Goal: Information Seeking & Learning: Learn about a topic

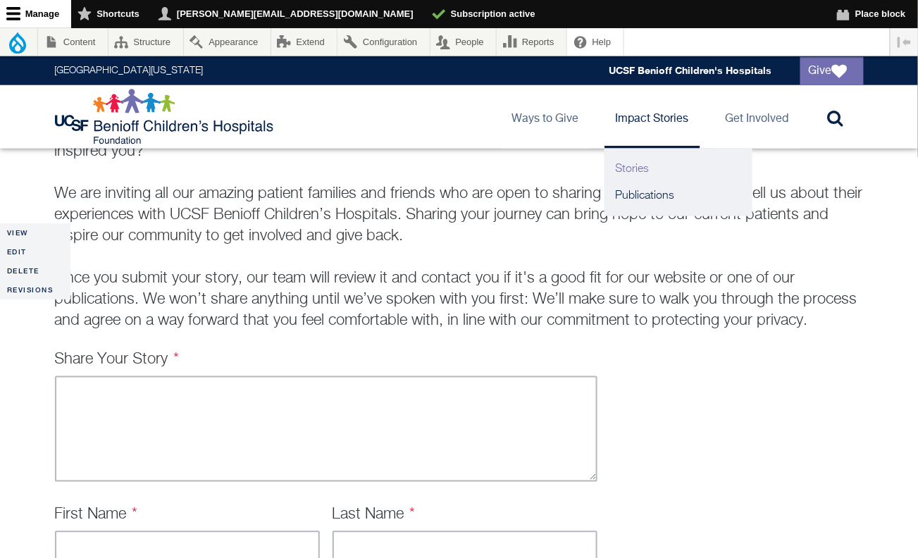
click at [634, 166] on link "Stories" at bounding box center [679, 169] width 148 height 27
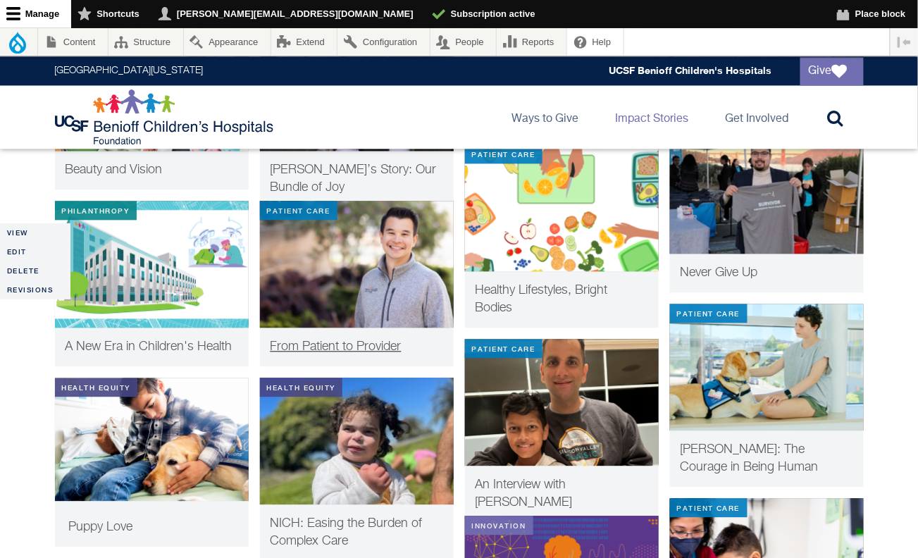
scroll to position [729, 0]
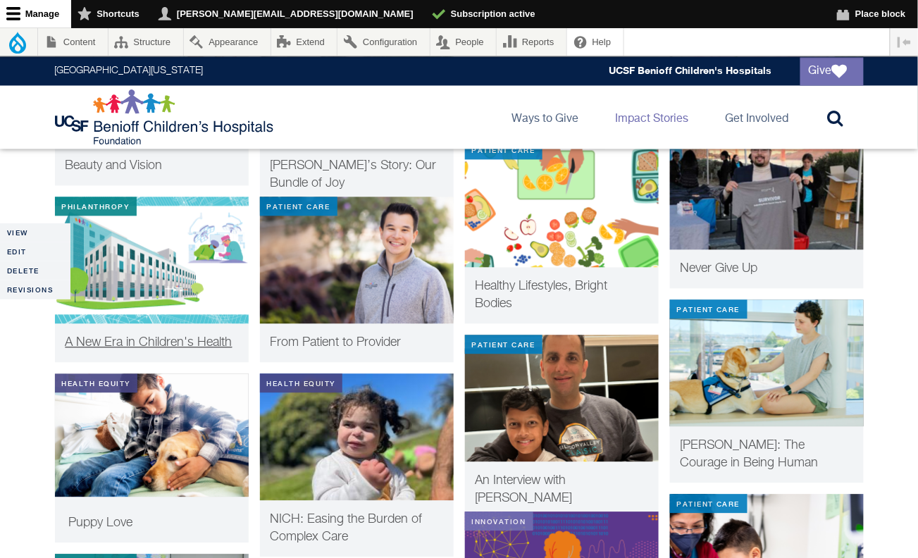
click at [192, 349] on span "A New Era in Children's Health" at bounding box center [149, 342] width 167 height 13
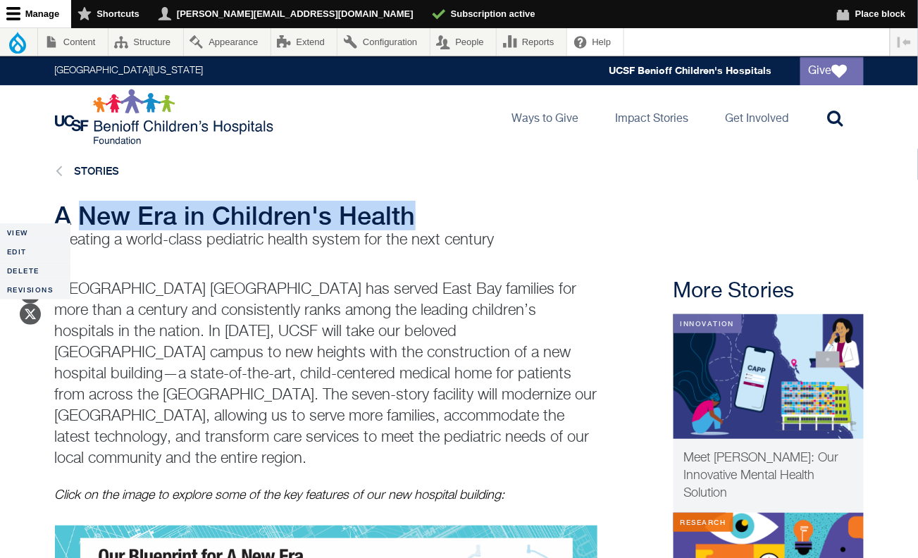
drag, startPoint x: 416, startPoint y: 219, endPoint x: 82, endPoint y: 214, distance: 333.4
click at [82, 214] on h1 "A New Era in Children's Health" at bounding box center [326, 216] width 543 height 28
copy span "New Era in Children's Health"
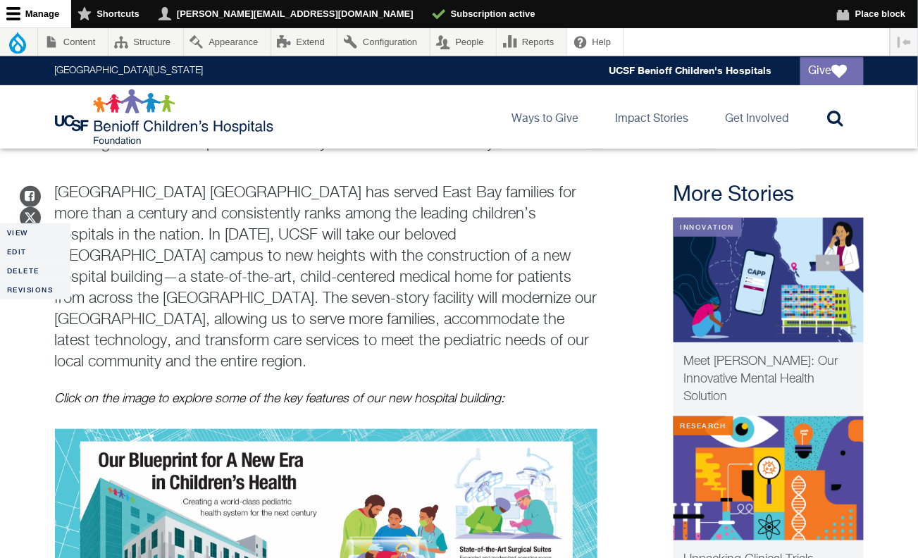
scroll to position [99, 0]
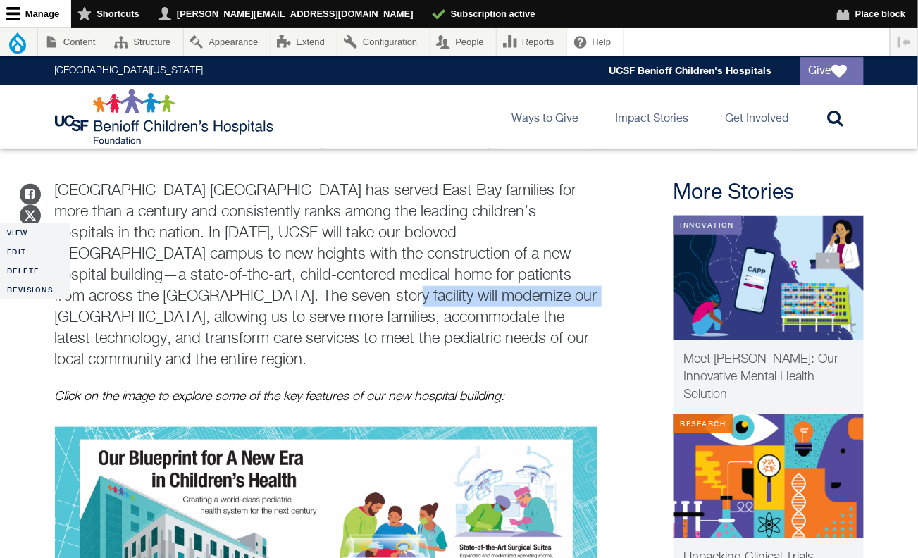
drag, startPoint x: 125, startPoint y: 294, endPoint x: 335, endPoint y: 300, distance: 209.4
click at [335, 300] on p "UCSF Benioff Children’s Hospital Oakland has served East Bay families for more …" at bounding box center [326, 275] width 543 height 190
copy p "modernize our Oakland hospital"
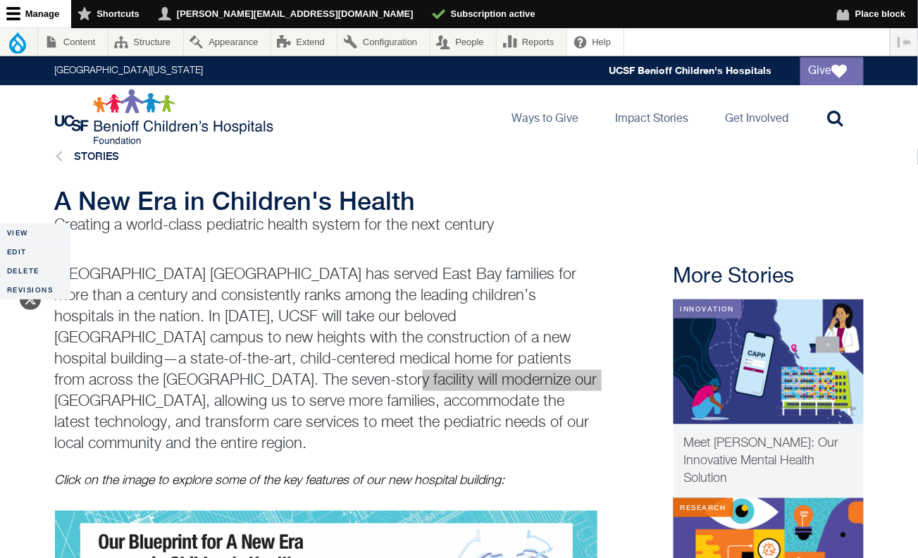
scroll to position [0, 0]
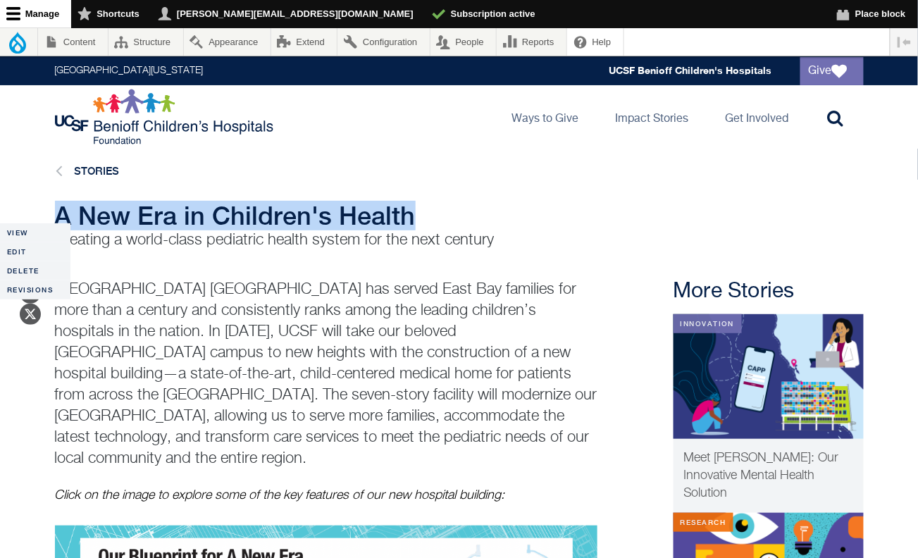
drag, startPoint x: 60, startPoint y: 211, endPoint x: 413, endPoint y: 218, distance: 353.1
click at [413, 218] on h1 "A New Era in Children's Health" at bounding box center [326, 216] width 543 height 28
copy span "A New Era in Children's Health"
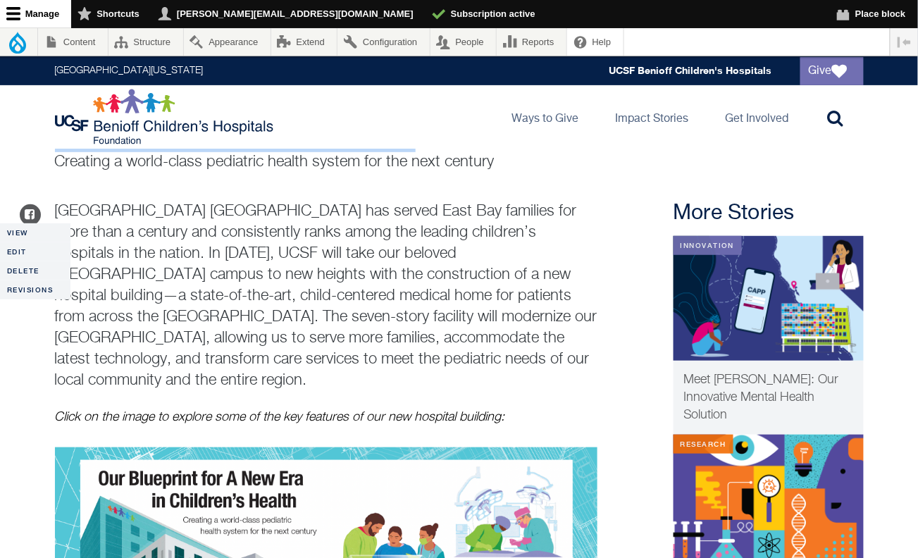
scroll to position [79, 0]
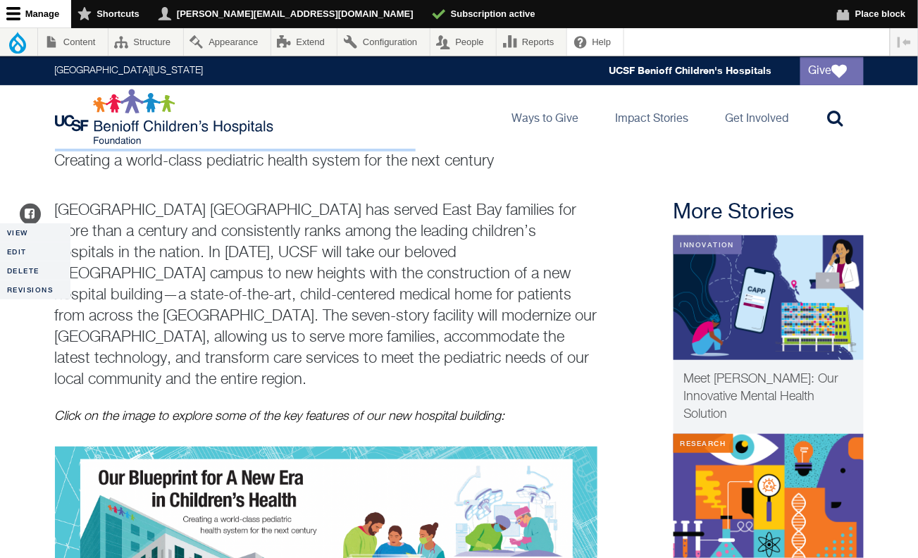
drag, startPoint x: 271, startPoint y: 158, endPoint x: 529, endPoint y: 160, distance: 258.6
click at [529, 160] on p "Creating a world-class pediatric health system for the next century" at bounding box center [326, 161] width 543 height 21
copy p "health system for the next century"
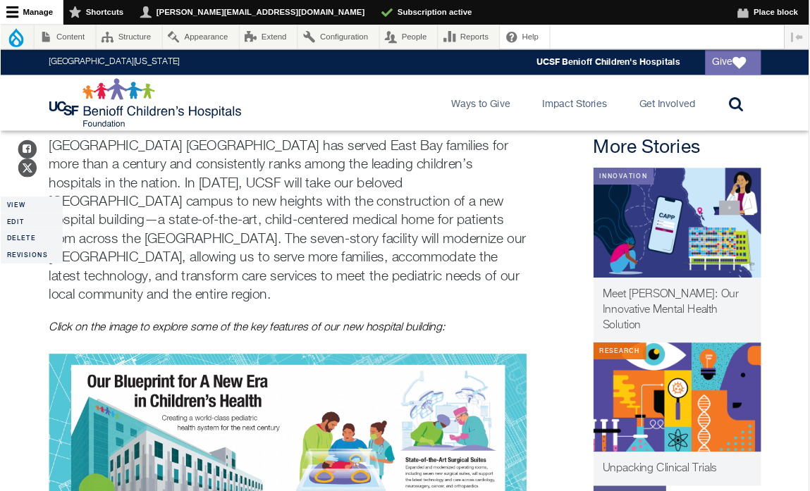
scroll to position [128, 0]
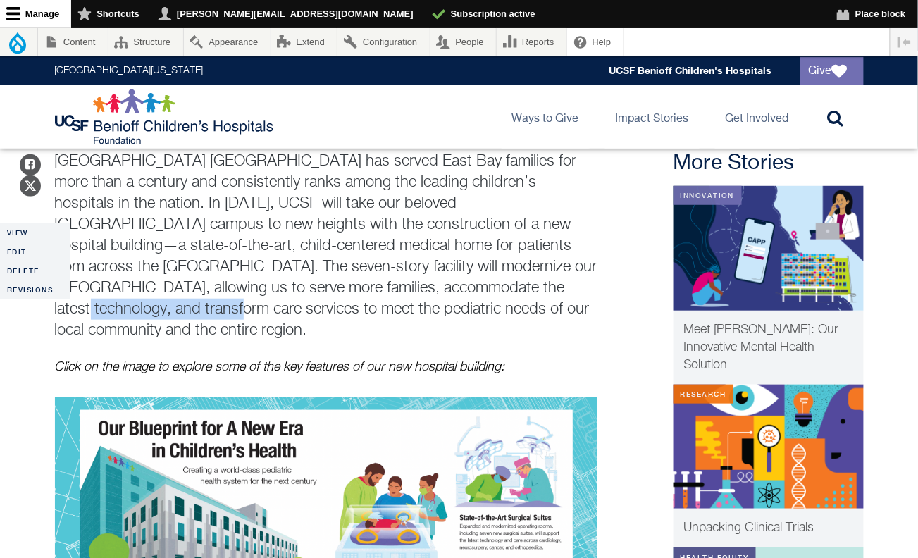
drag, startPoint x: 333, startPoint y: 288, endPoint x: 488, endPoint y: 294, distance: 155.8
click at [488, 294] on p "UCSF Benioff Children’s Hospital Oakland has served East Bay families for more …" at bounding box center [326, 246] width 543 height 190
copy p "transform care services"
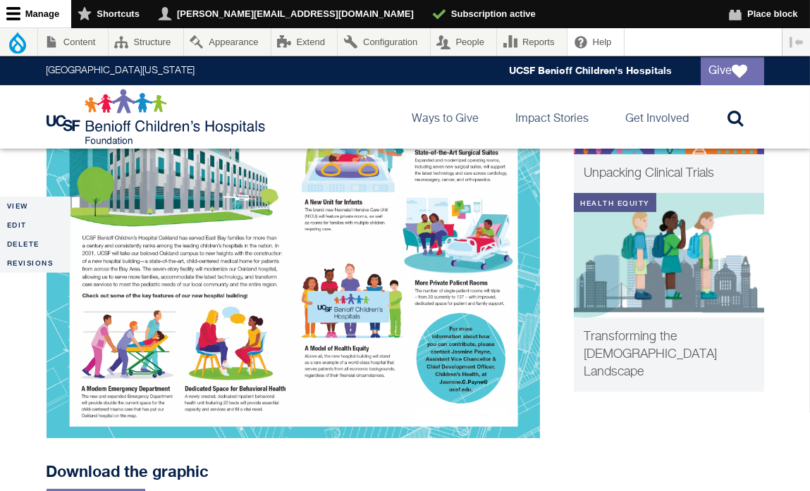
scroll to position [0, 0]
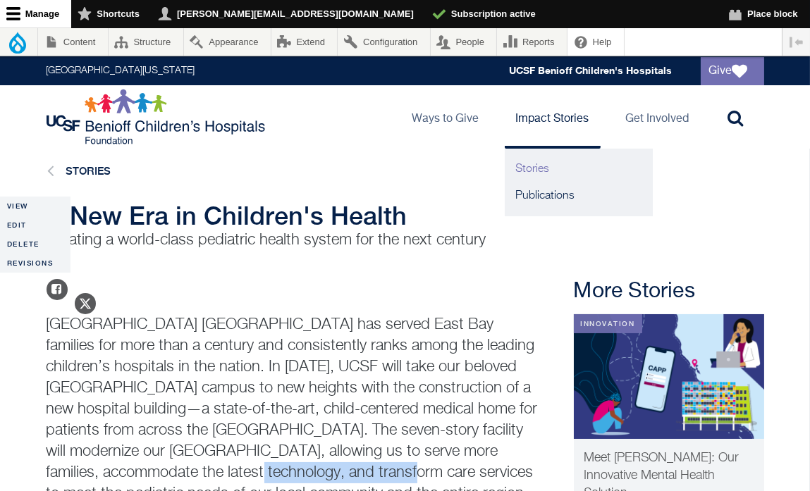
click at [525, 163] on link "Stories" at bounding box center [579, 169] width 148 height 27
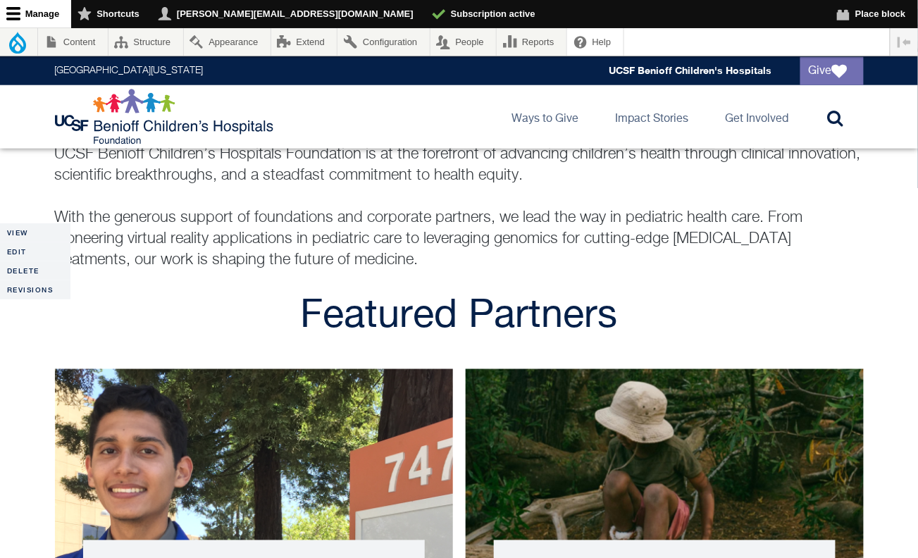
scroll to position [335, 0]
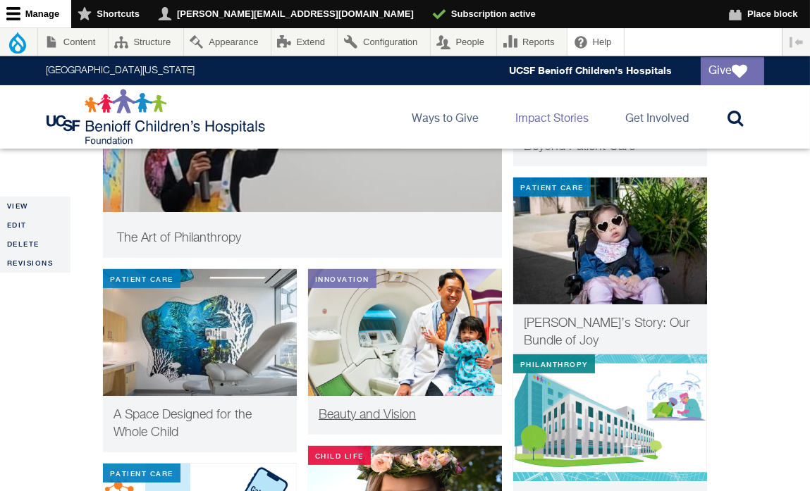
scroll to position [482, 0]
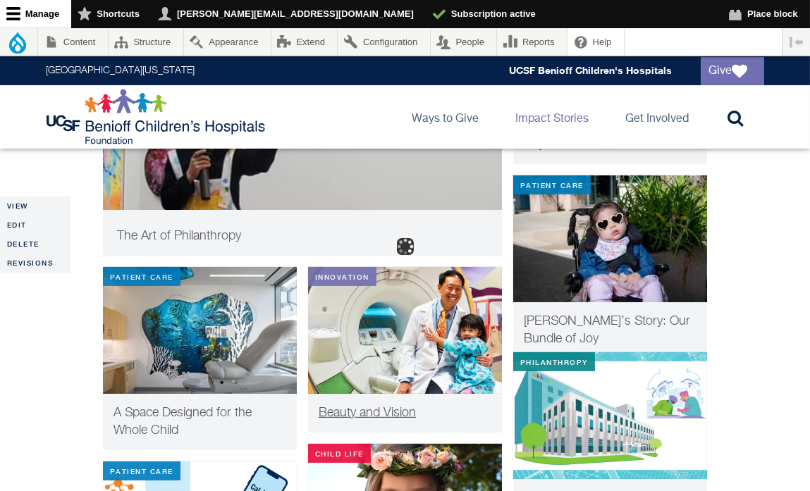
click at [368, 414] on span "Beauty and Vision" at bounding box center [367, 413] width 97 height 13
